Goal: Find specific page/section: Find specific page/section

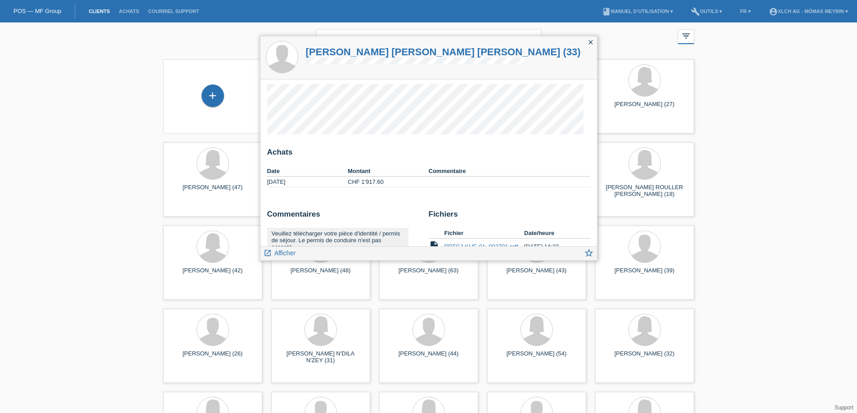
scroll to position [84, 0]
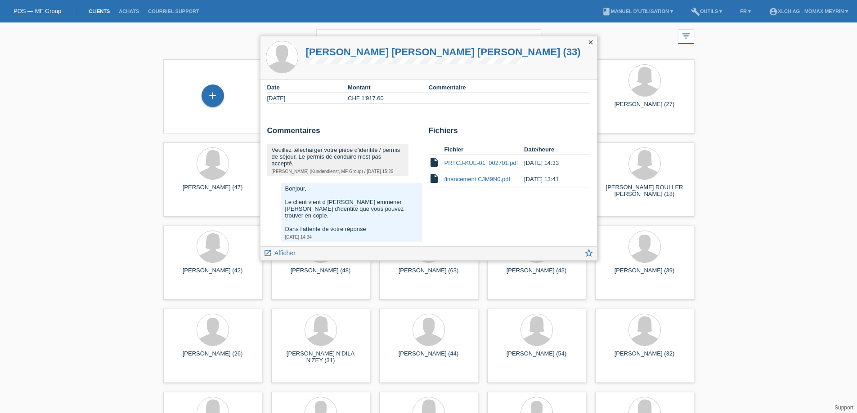
click at [591, 43] on icon "close" at bounding box center [590, 42] width 7 height 7
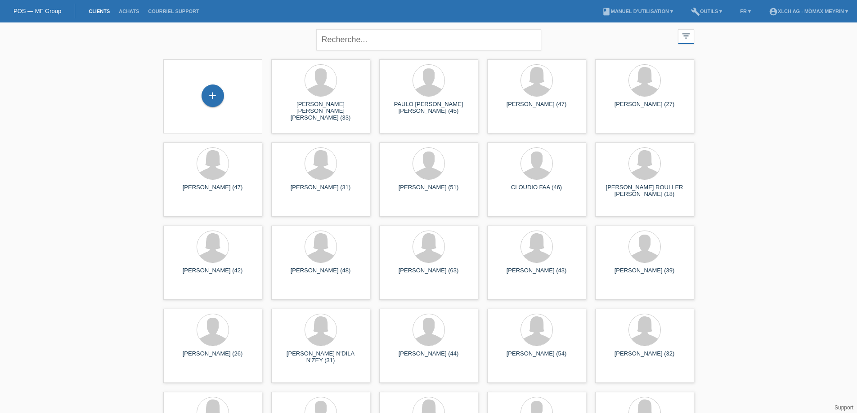
scroll to position [0, 0]
click at [790, 12] on link "account_circle XLCH AG - Mömax Meyrin ▾" at bounding box center [808, 11] width 88 height 5
click at [658, 10] on link "book [PERSON_NAME] d’utilisation ▾" at bounding box center [637, 11] width 80 height 5
click at [313, 109] on div "[PERSON_NAME] [PERSON_NAME] [PERSON_NAME] (33)" at bounding box center [320, 109] width 85 height 16
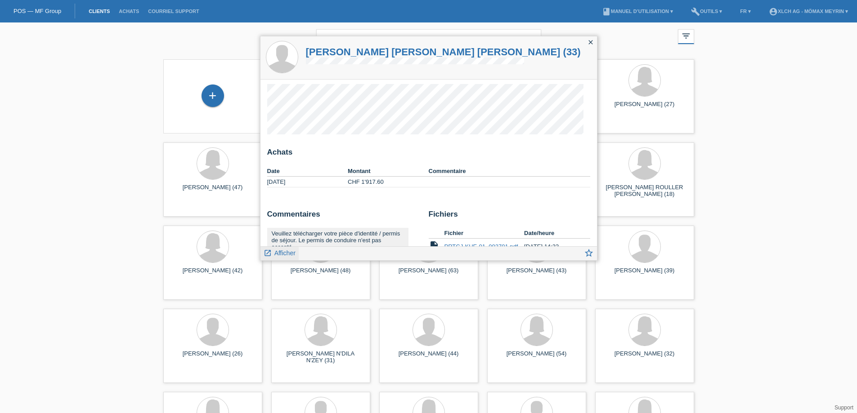
click at [266, 254] on icon "launch" at bounding box center [268, 253] width 8 height 8
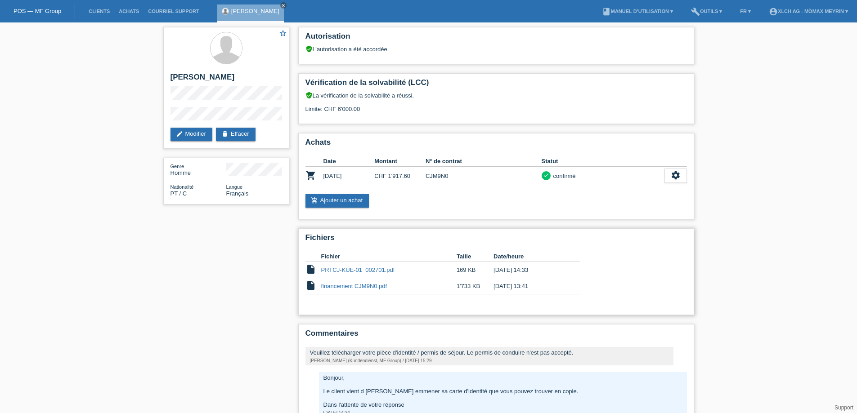
scroll to position [45, 0]
